Goal: Feedback & Contribution: Submit feedback/report problem

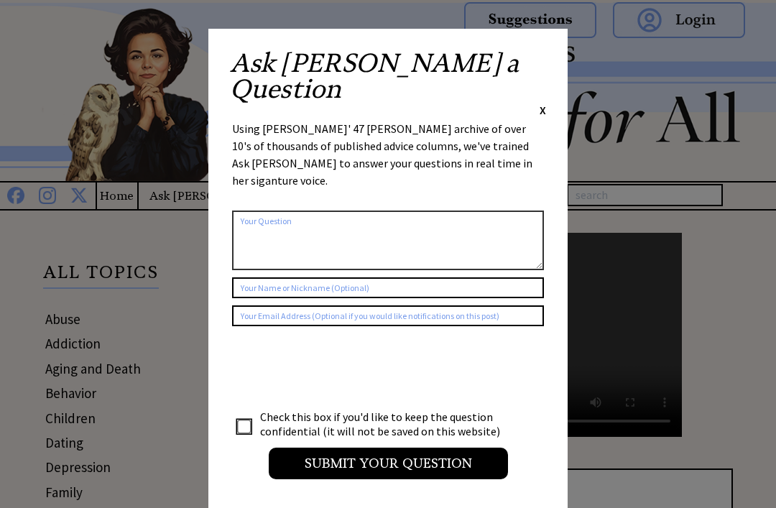
click at [521, 211] on textarea at bounding box center [388, 241] width 312 height 60
type textarea "H"
type textarea "Dear [PERSON_NAME], I love you"
click at [249, 420] on input "checkbox" at bounding box center [244, 427] width 14 height 14
checkbox input "true"
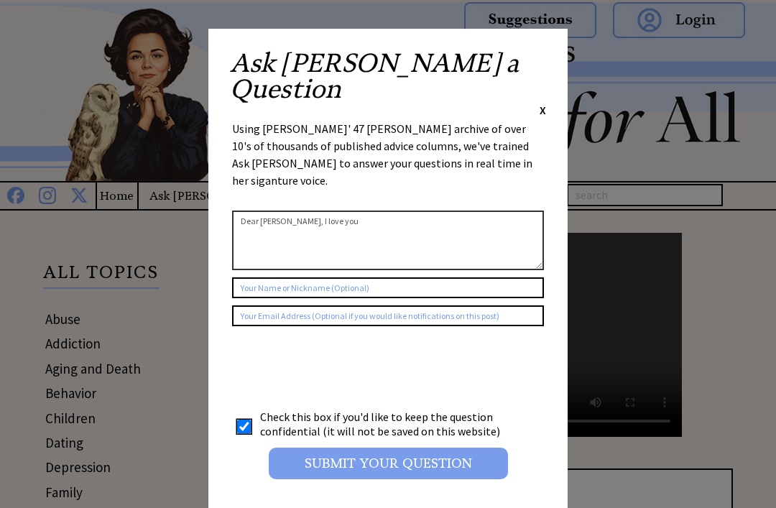
click at [393, 448] on input "Submit your Question" at bounding box center [388, 464] width 239 height 32
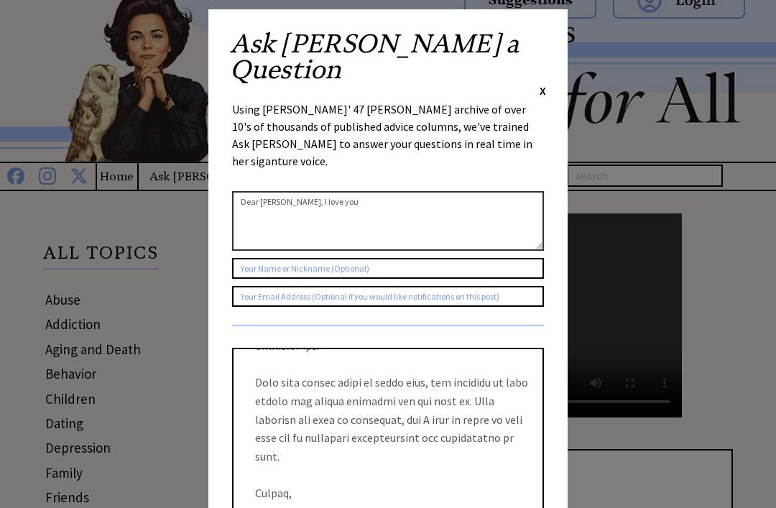
scroll to position [20, 0]
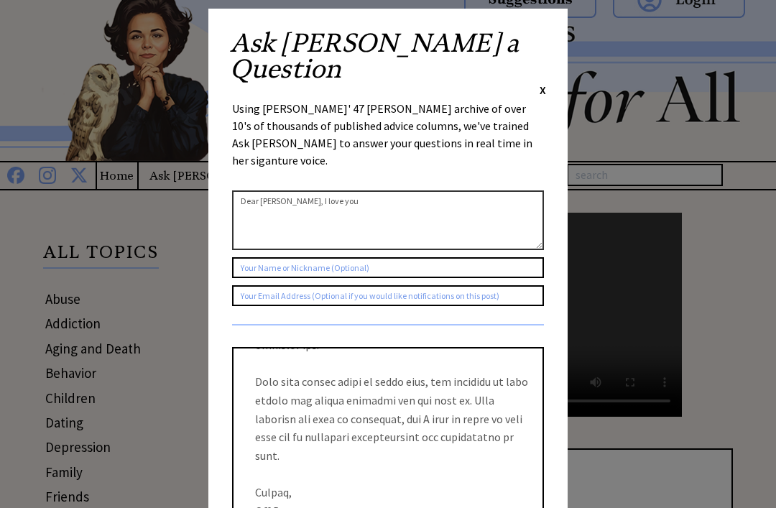
click at [550, 24] on div "Ask [PERSON_NAME] a Question X Using [PERSON_NAME]' 47 [PERSON_NAME] archive of…" at bounding box center [387, 376] width 359 height 734
click at [544, 83] on span "X" at bounding box center [543, 90] width 6 height 14
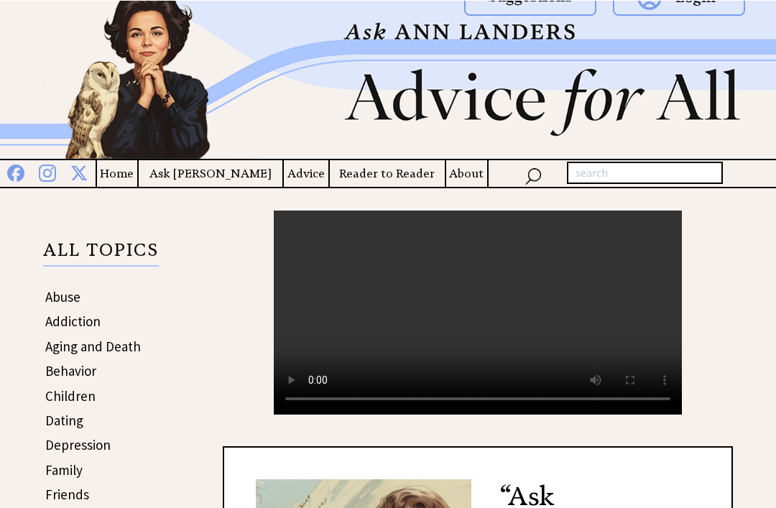
scroll to position [22, 0]
click at [468, 320] on video "Your browser does not support the audio element." at bounding box center [478, 313] width 408 height 204
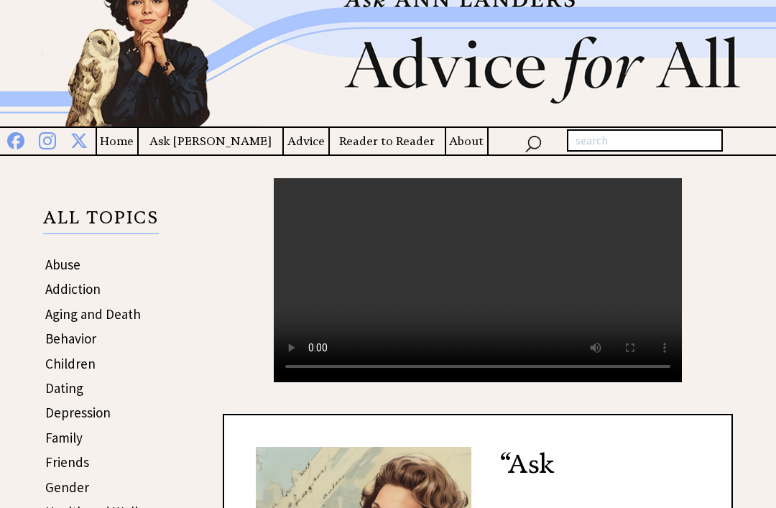
scroll to position [147, 0]
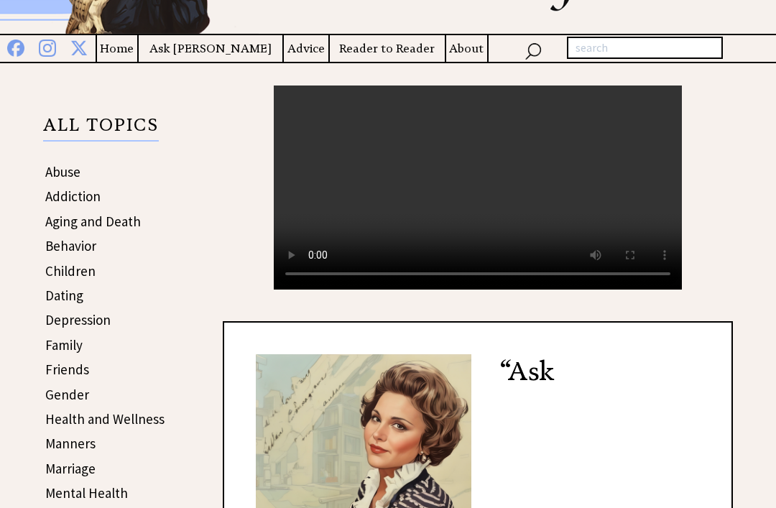
click at [507, 198] on video "Your browser does not support the audio element." at bounding box center [478, 188] width 408 height 204
click at [471, 203] on video "Your browser does not support the audio element." at bounding box center [478, 188] width 408 height 204
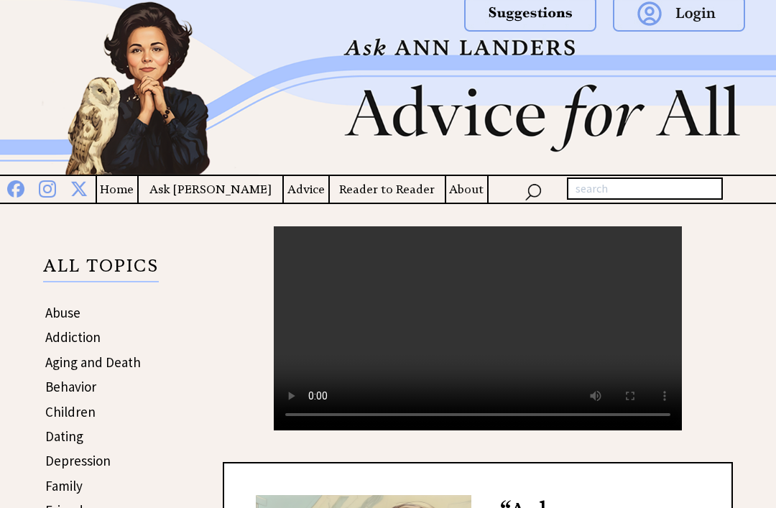
scroll to position [0, 0]
